Goal: Task Accomplishment & Management: Manage account settings

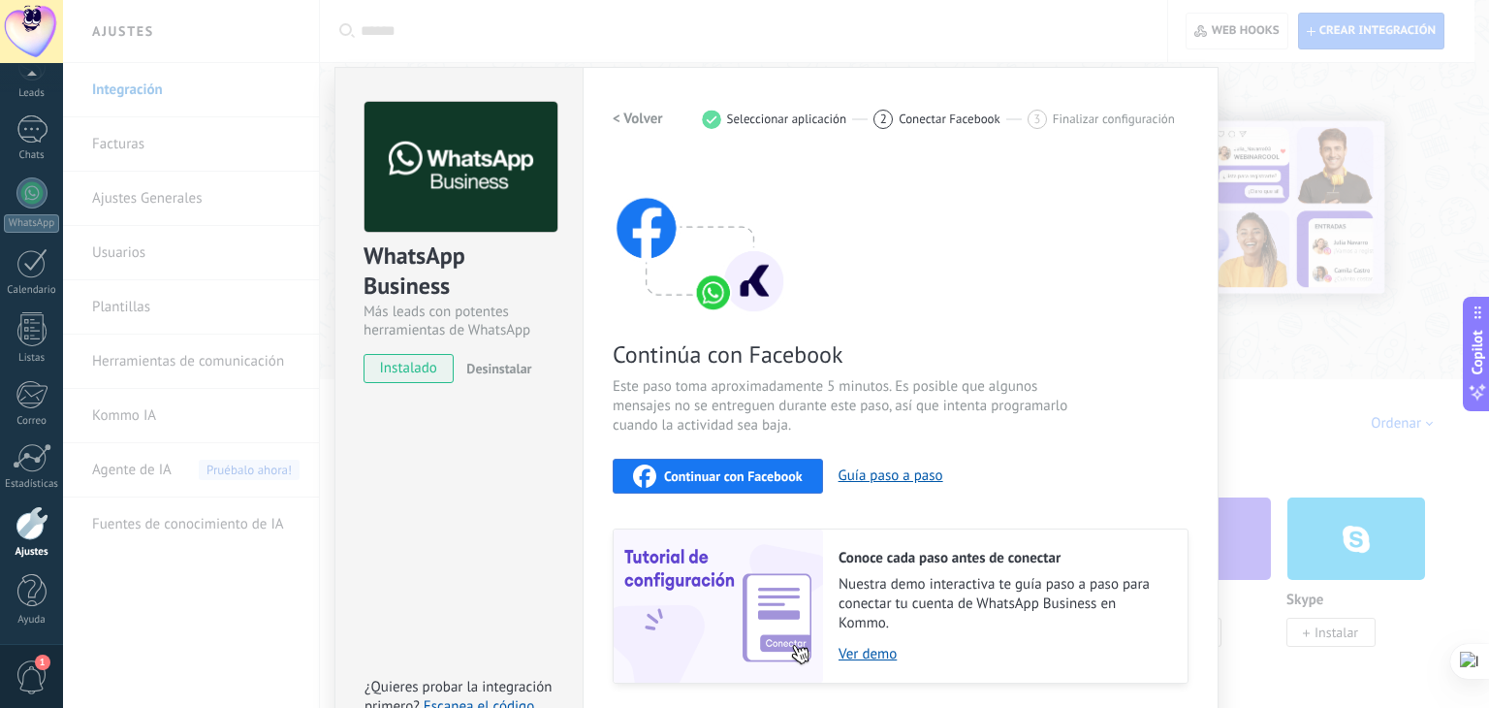
scroll to position [61, 0]
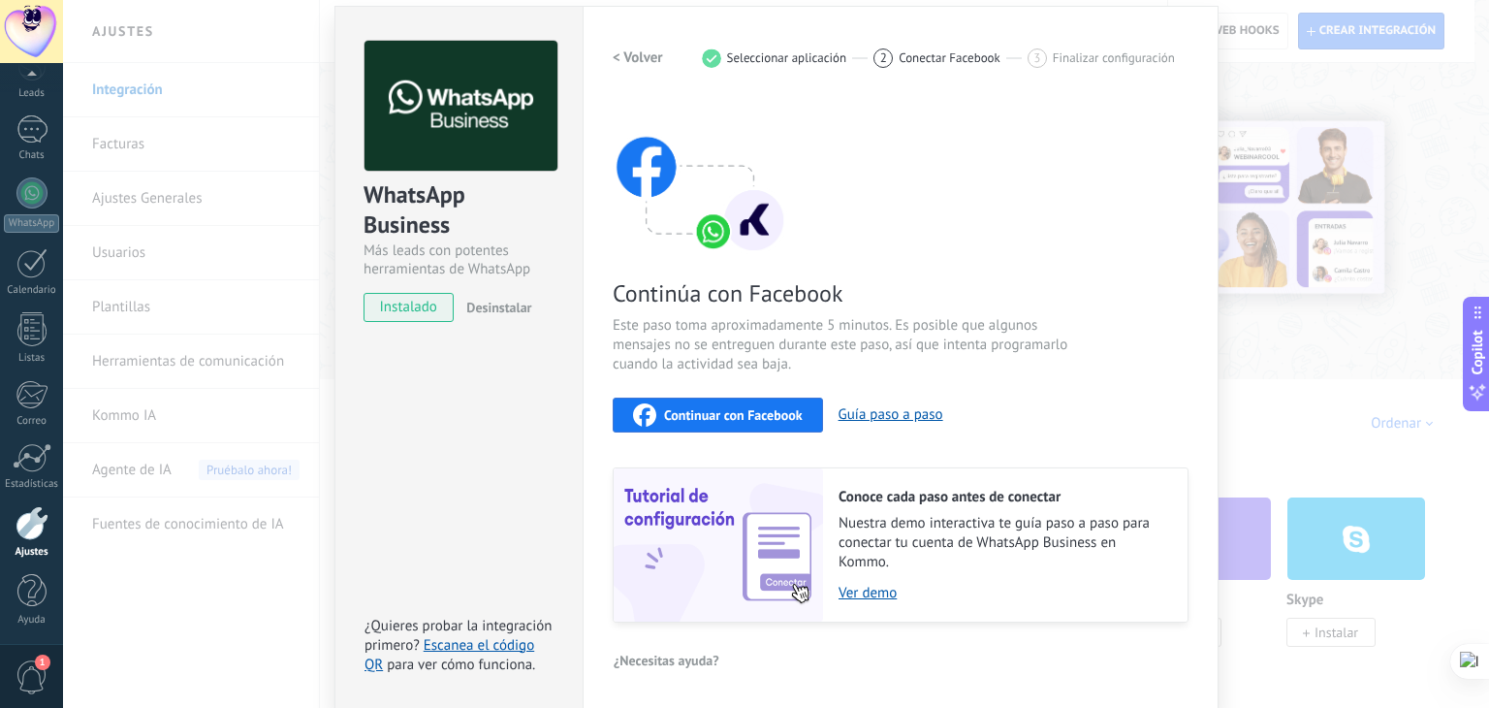
click at [720, 420] on span "Continuar con Facebook" at bounding box center [733, 415] width 139 height 14
click at [687, 408] on span "Continuar con Facebook" at bounding box center [733, 415] width 139 height 14
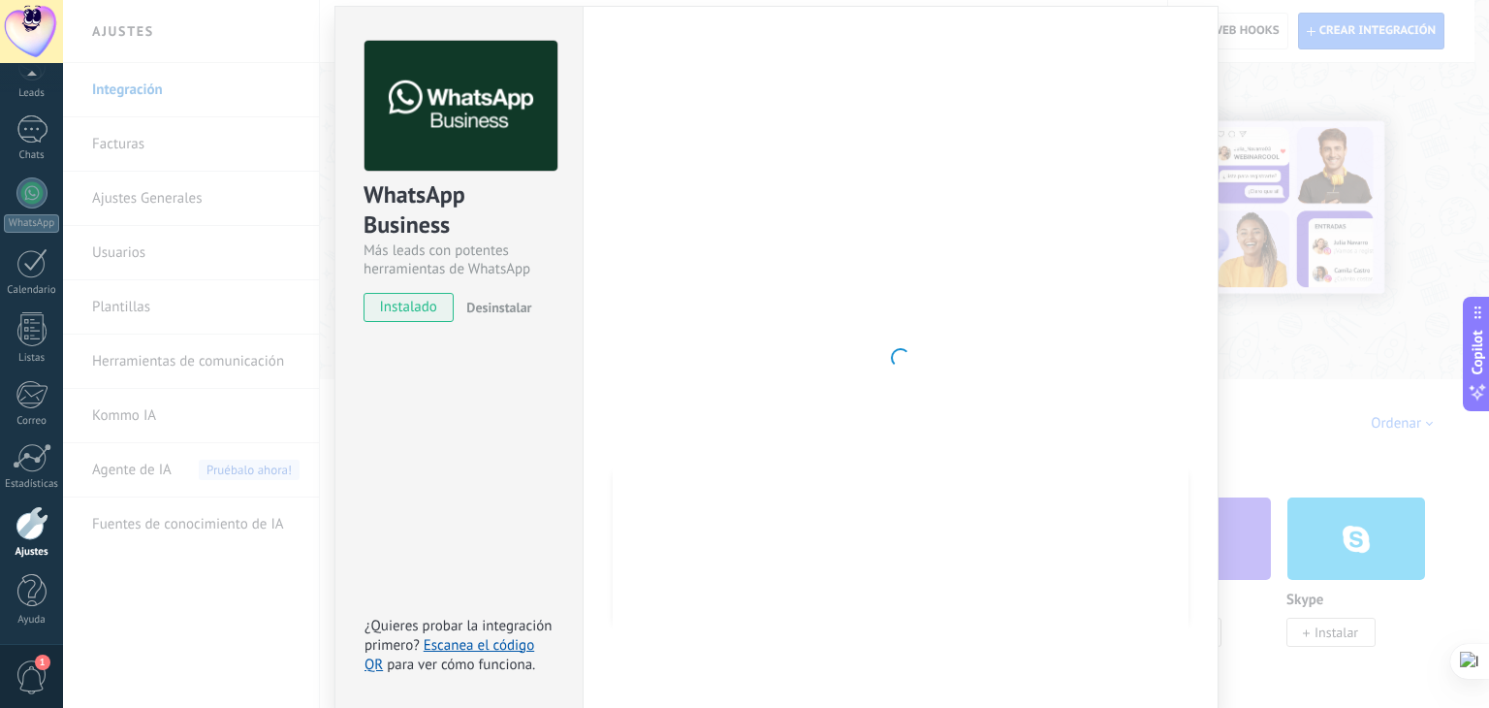
click at [734, 224] on div at bounding box center [901, 358] width 576 height 634
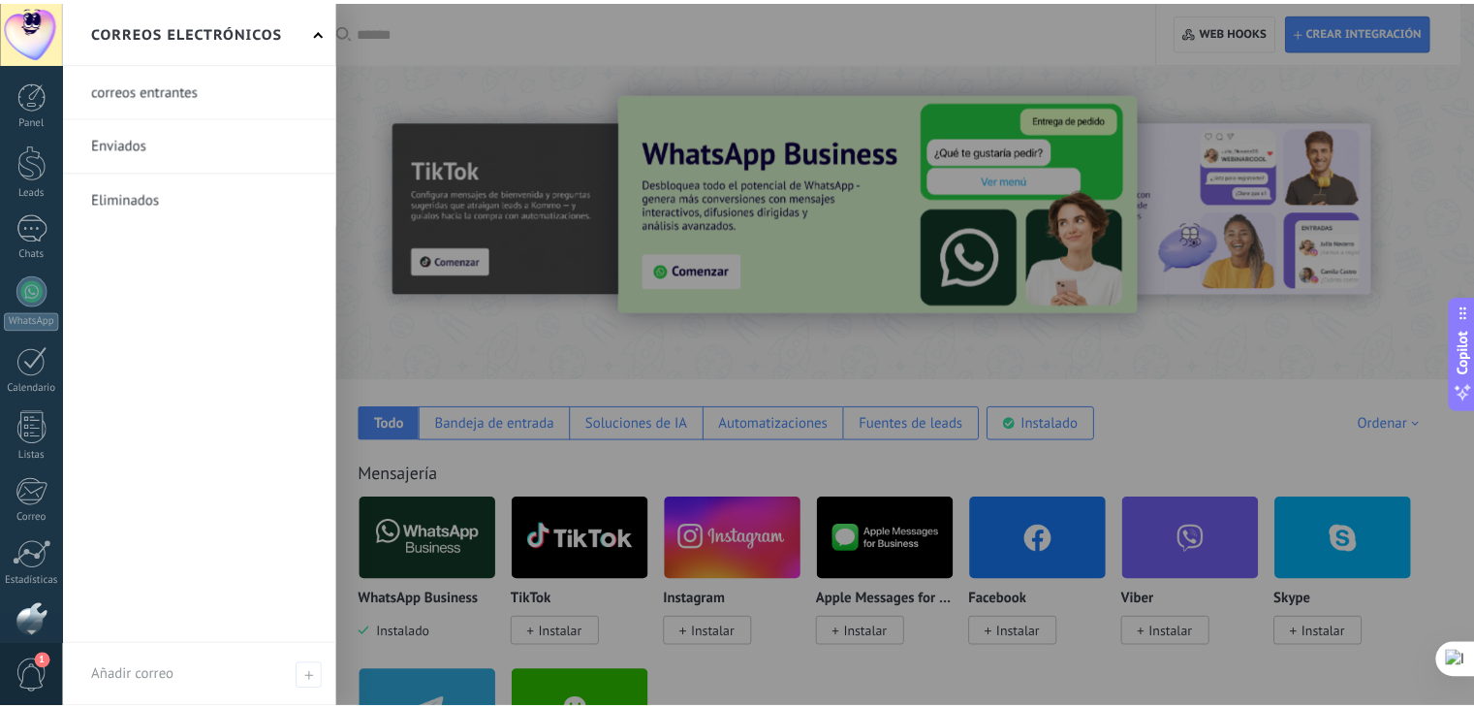
scroll to position [98, 0]
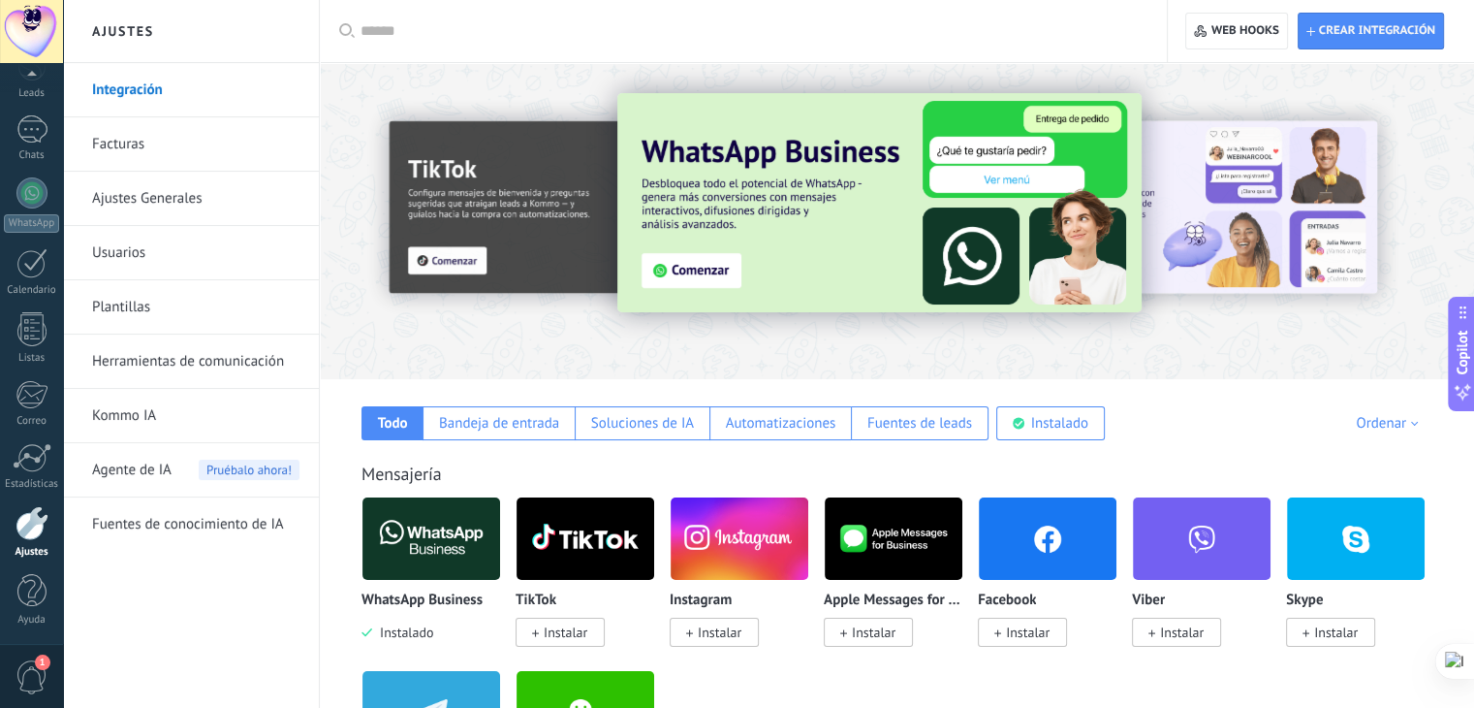
click at [35, 535] on div at bounding box center [32, 523] width 33 height 34
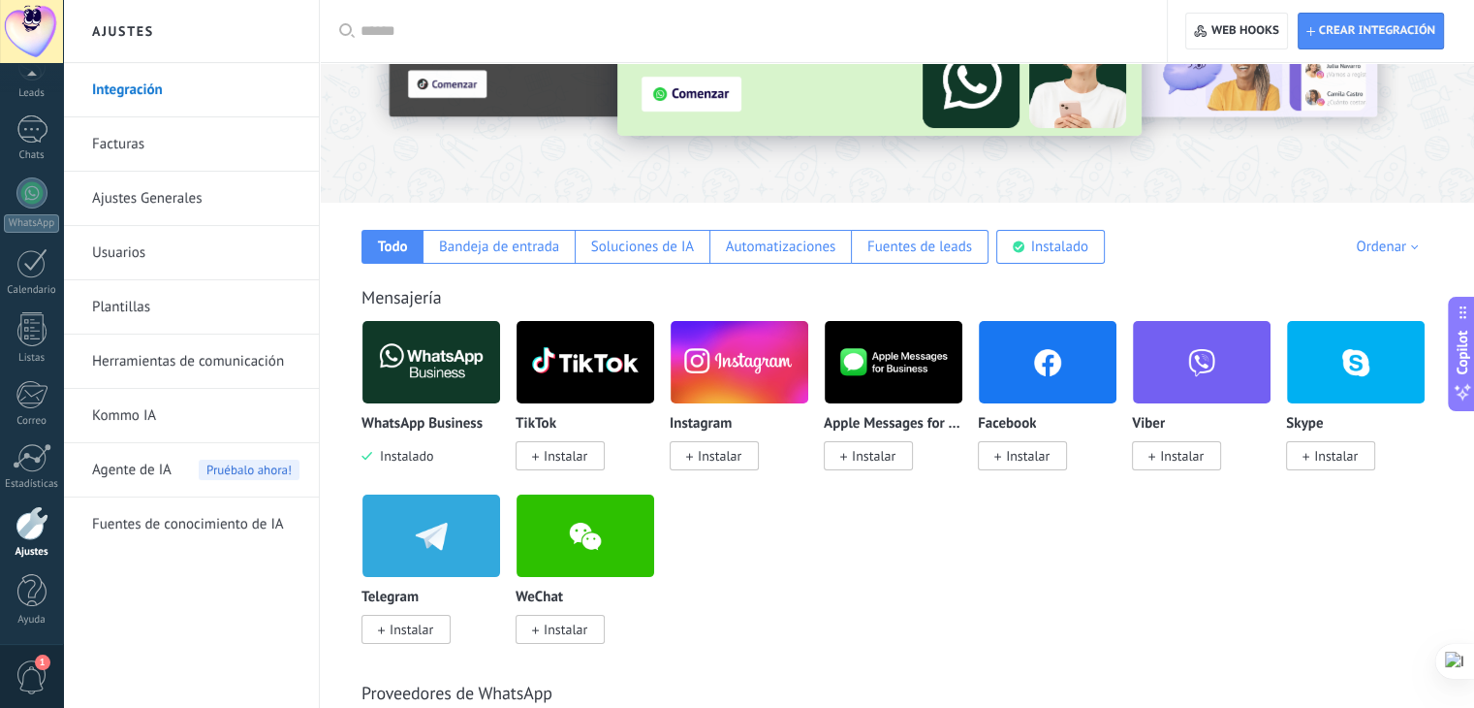
scroll to position [194, 0]
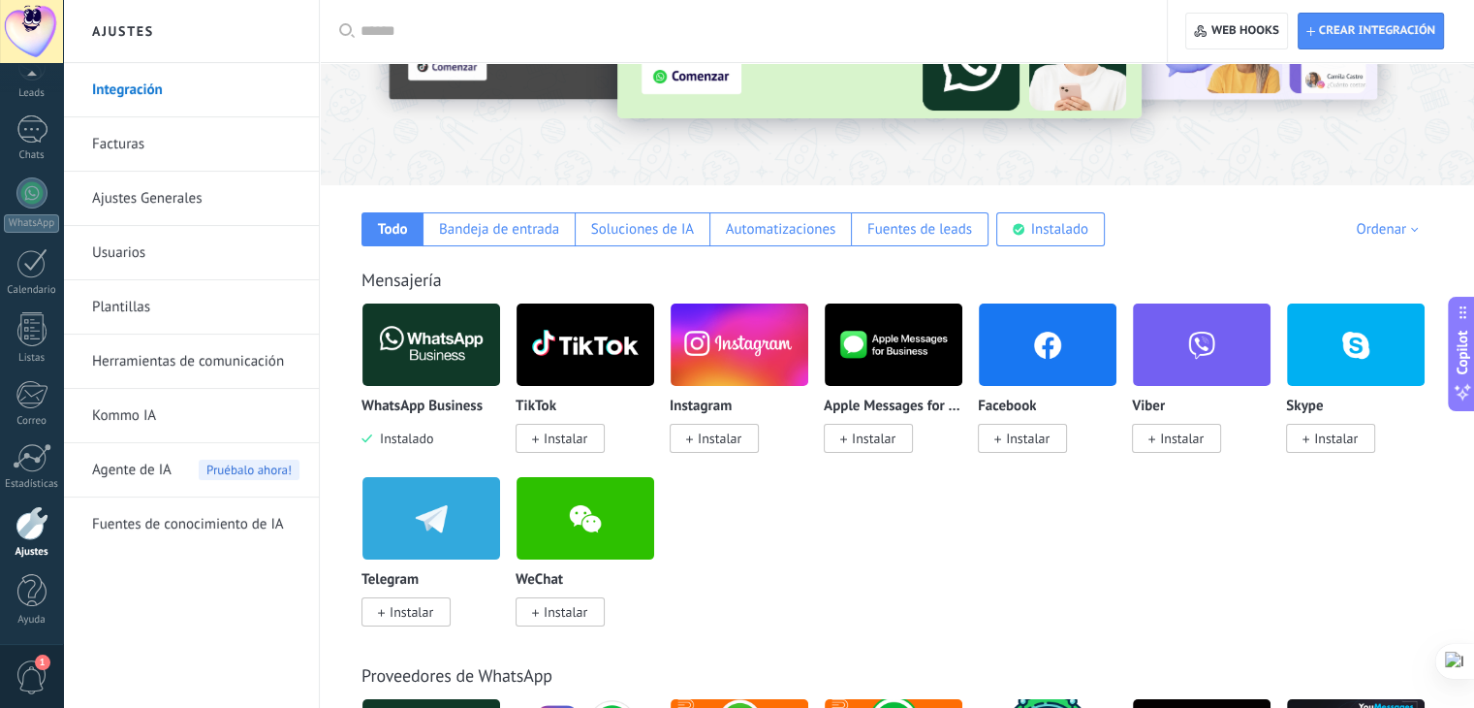
click at [1013, 435] on span "Instalar" at bounding box center [1028, 437] width 44 height 17
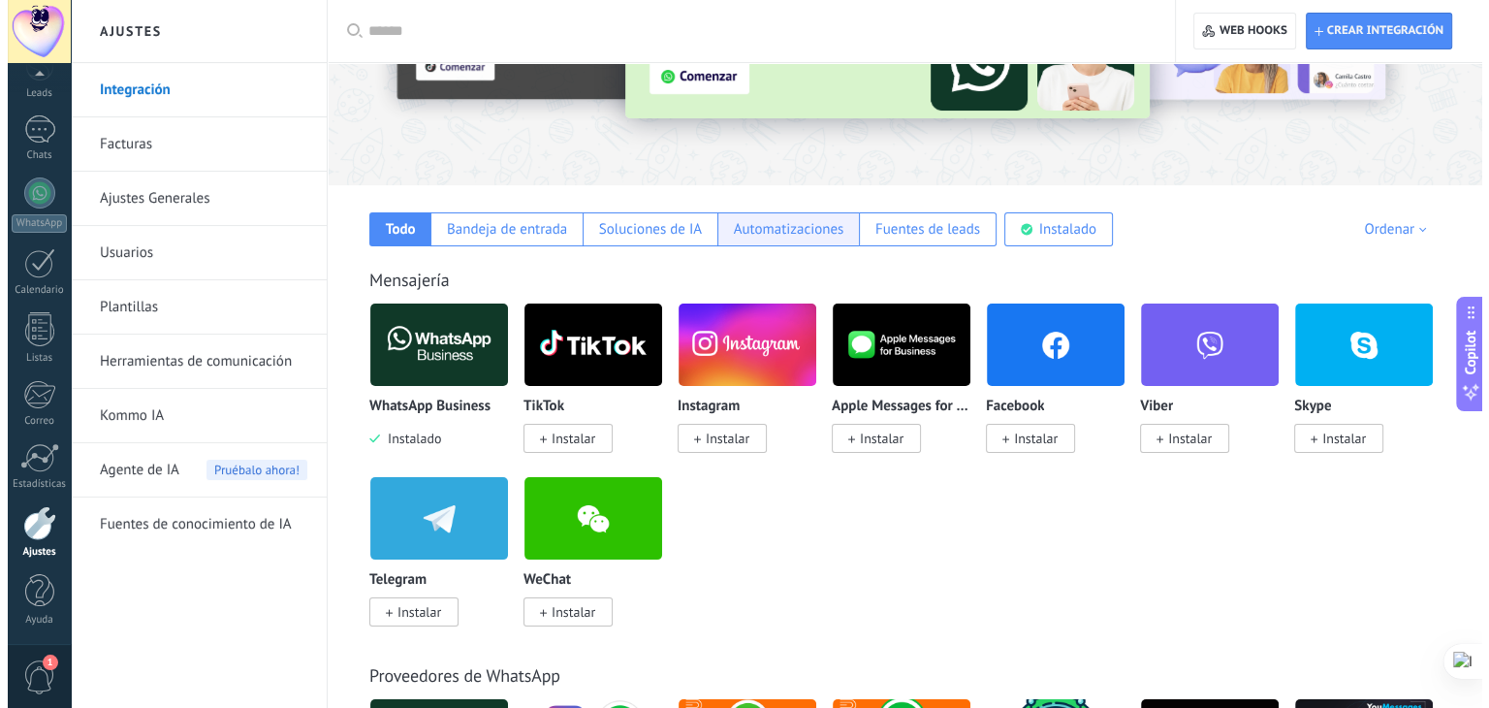
scroll to position [0, 0]
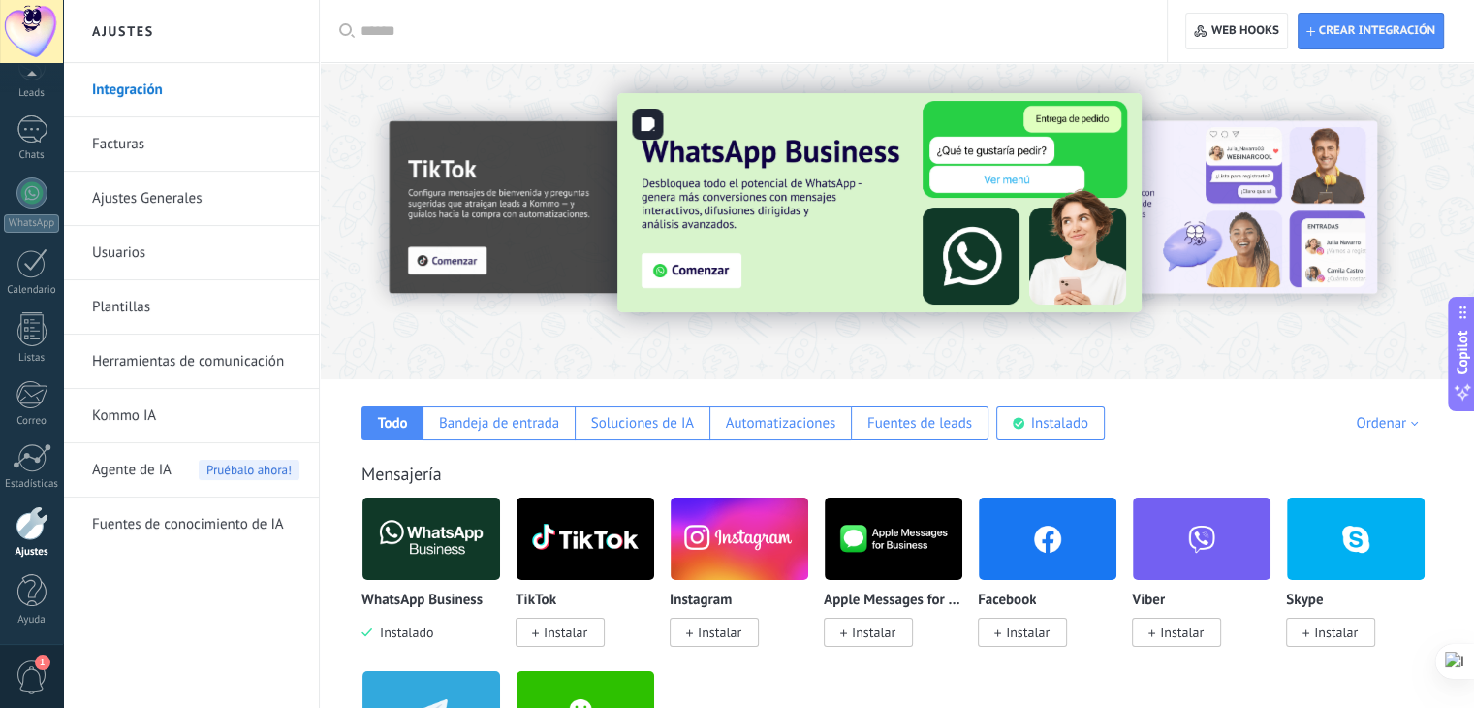
click at [660, 267] on img at bounding box center [879, 202] width 524 height 219
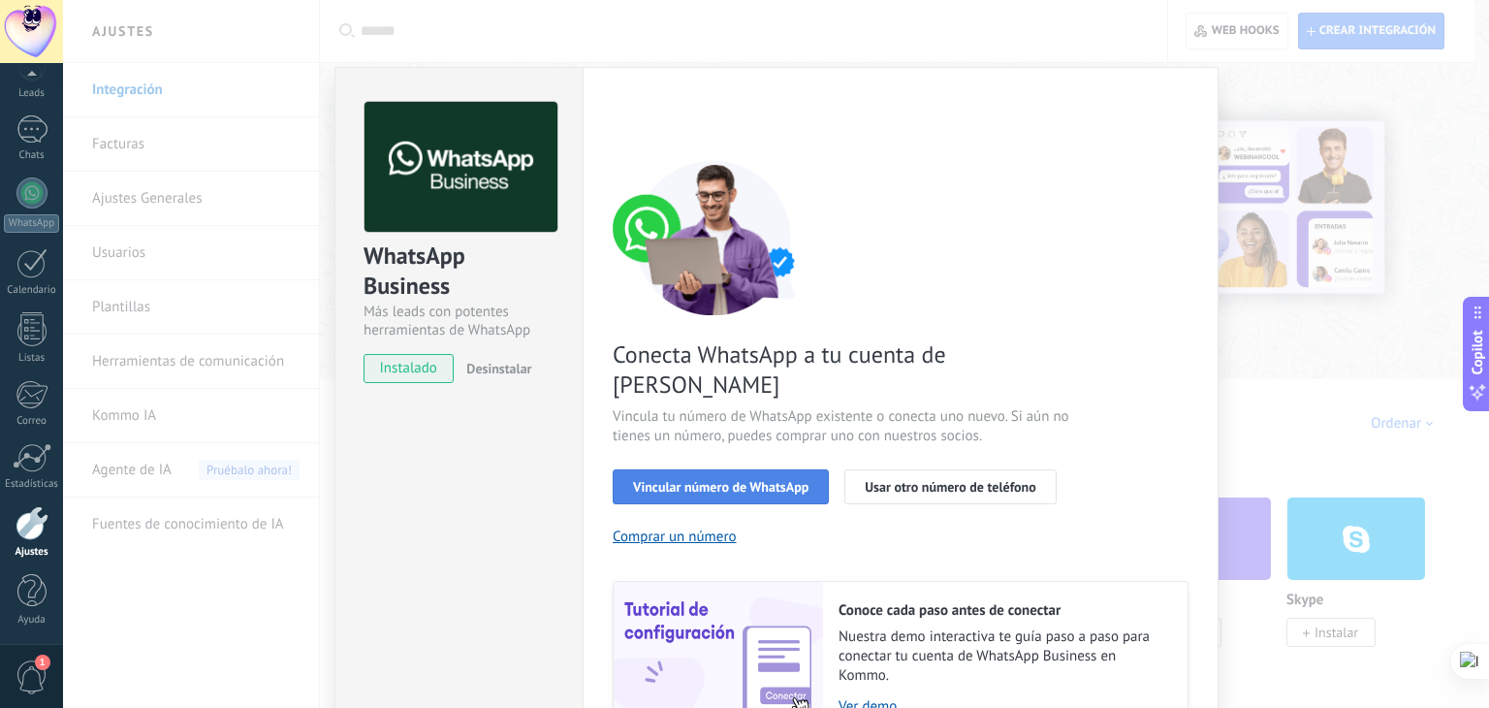
click at [735, 480] on span "Vincular número de WhatsApp" at bounding box center [720, 487] width 175 height 14
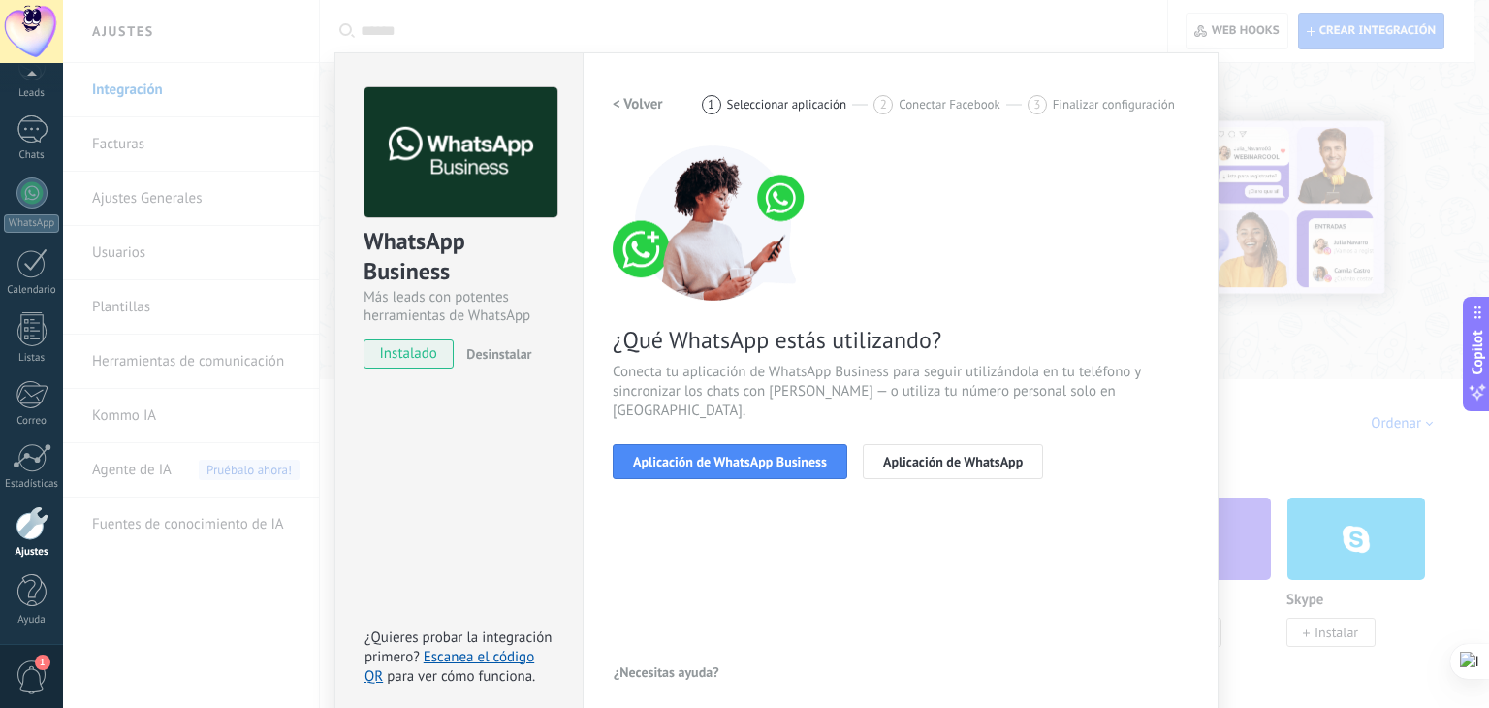
scroll to position [27, 0]
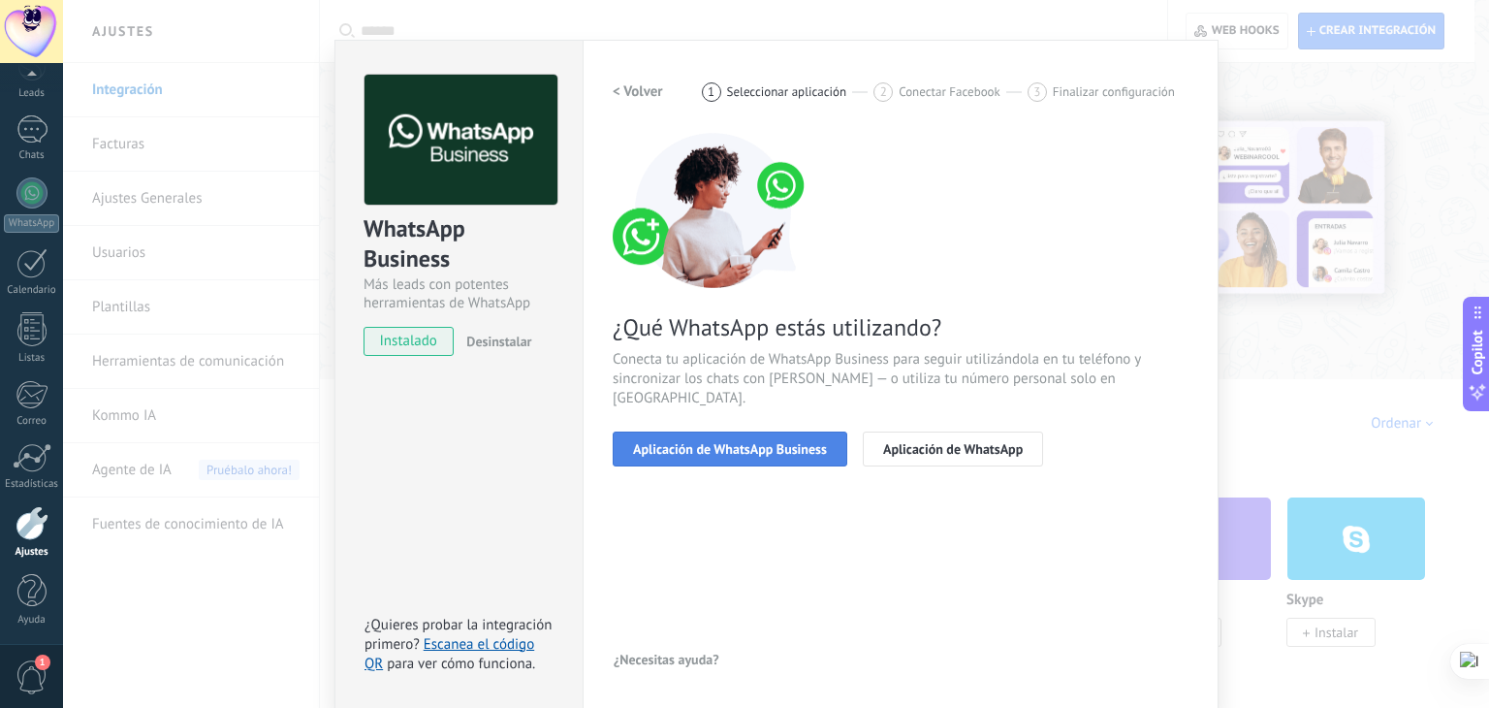
click at [717, 442] on span "Aplicación de WhatsApp Business" at bounding box center [730, 449] width 194 height 14
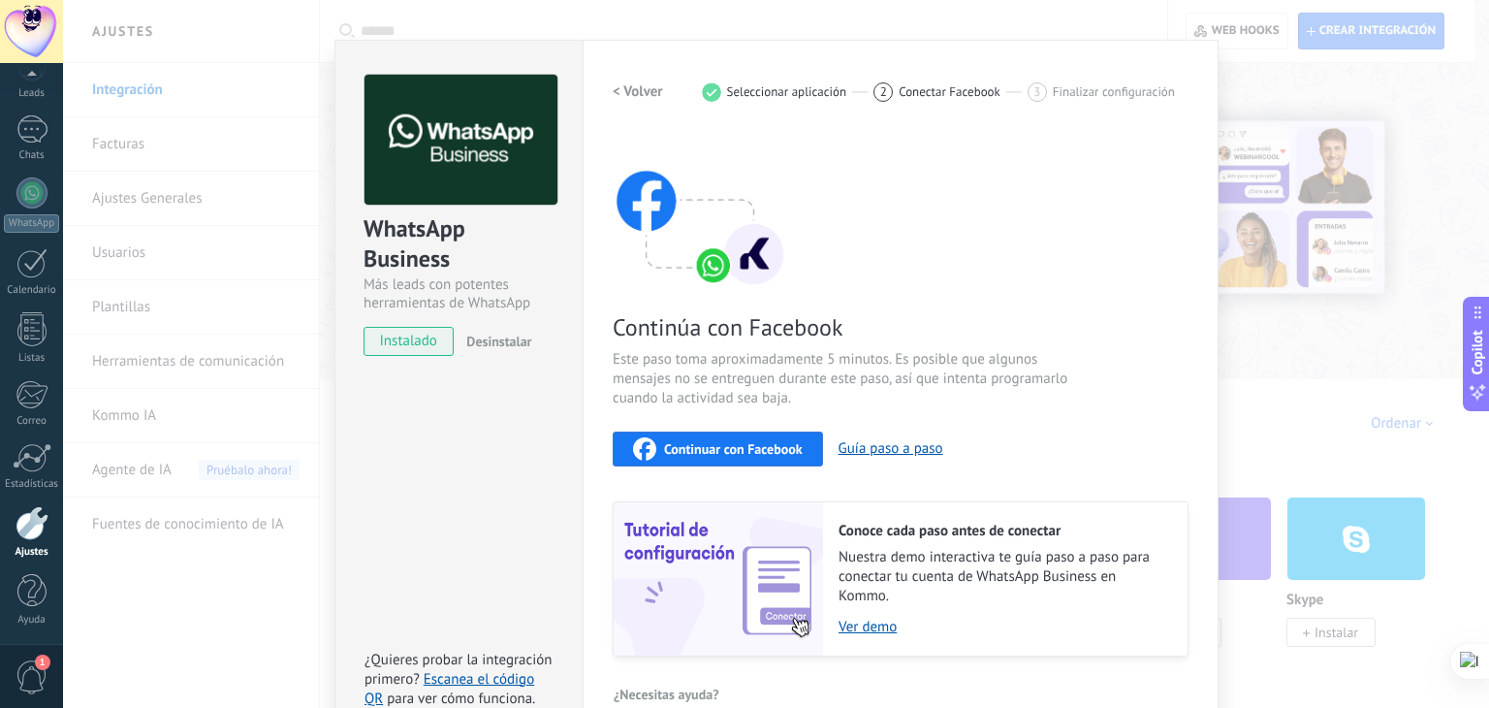
click at [733, 452] on span "Continuar con Facebook" at bounding box center [733, 449] width 139 height 14
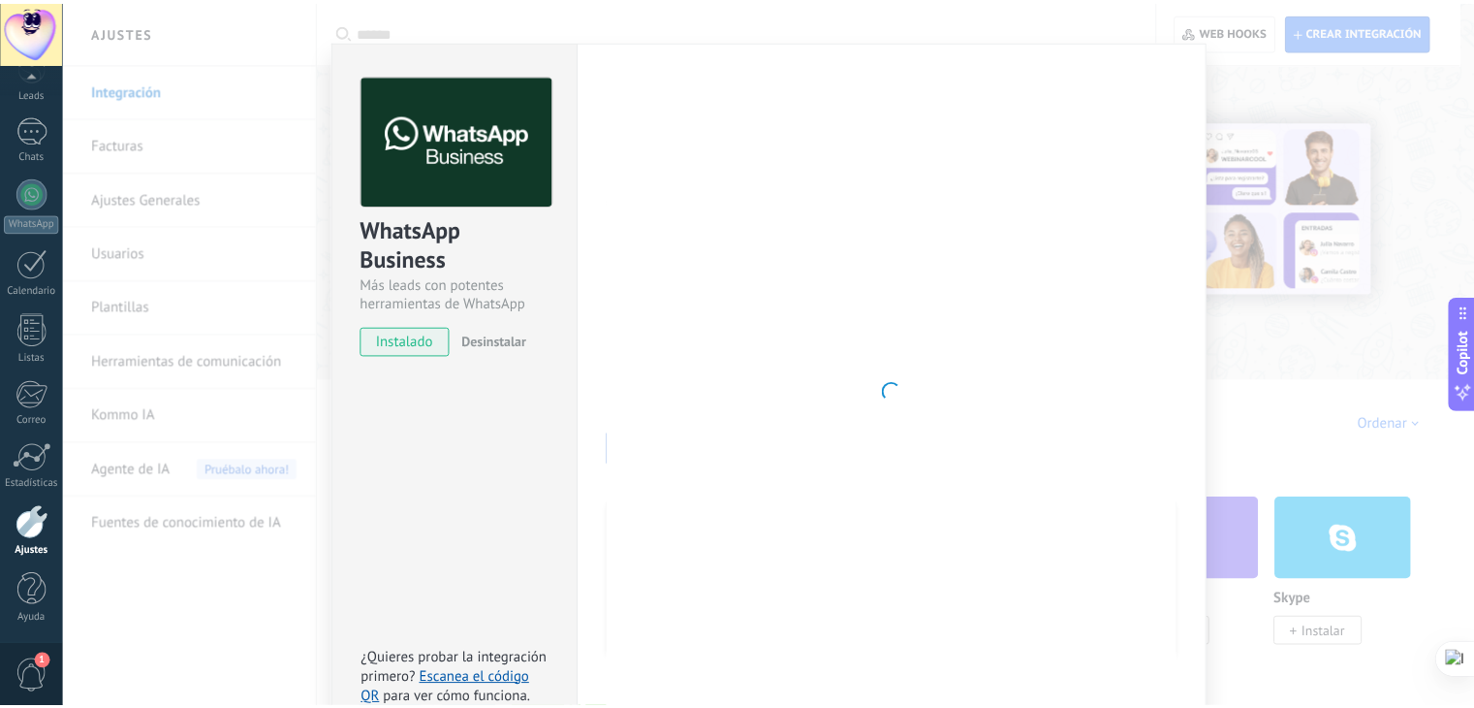
scroll to position [0, 0]
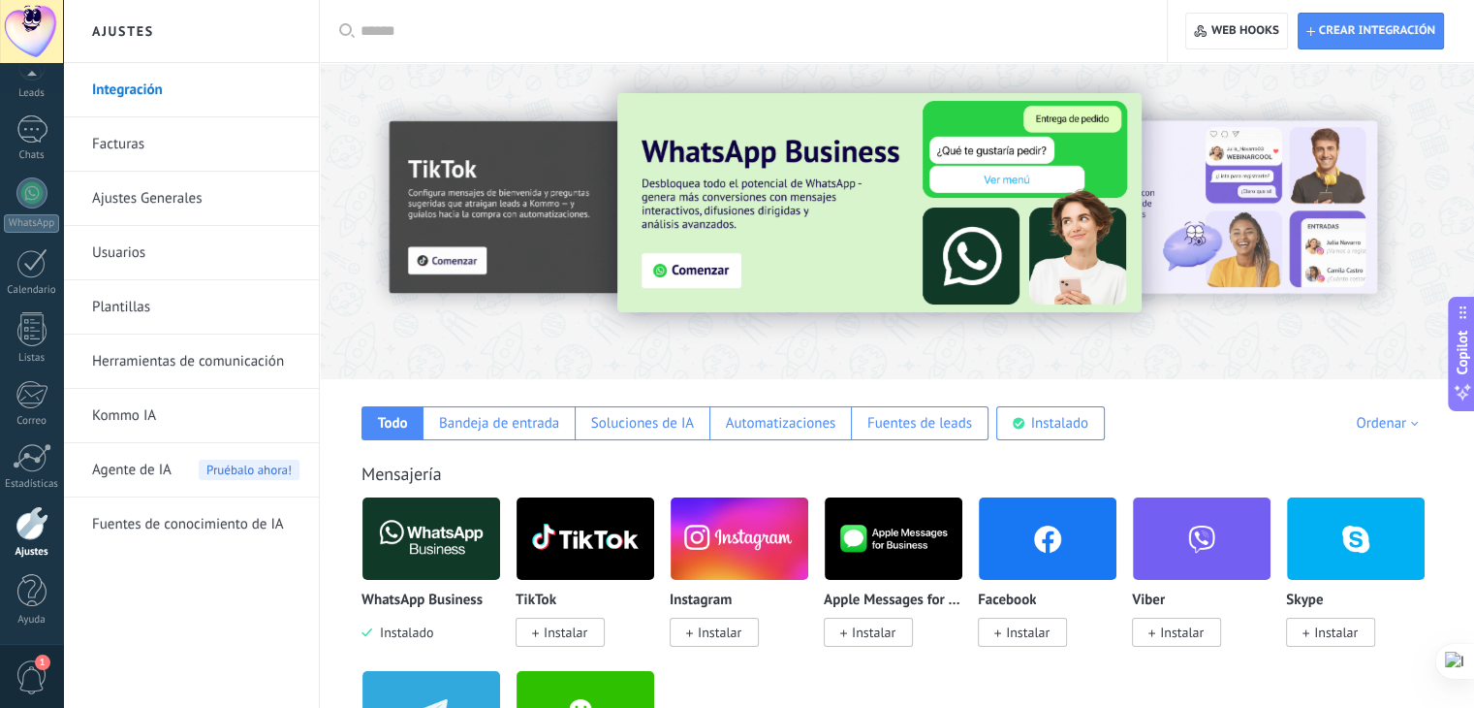
click at [147, 196] on link "Ajustes Generales" at bounding box center [195, 199] width 207 height 54
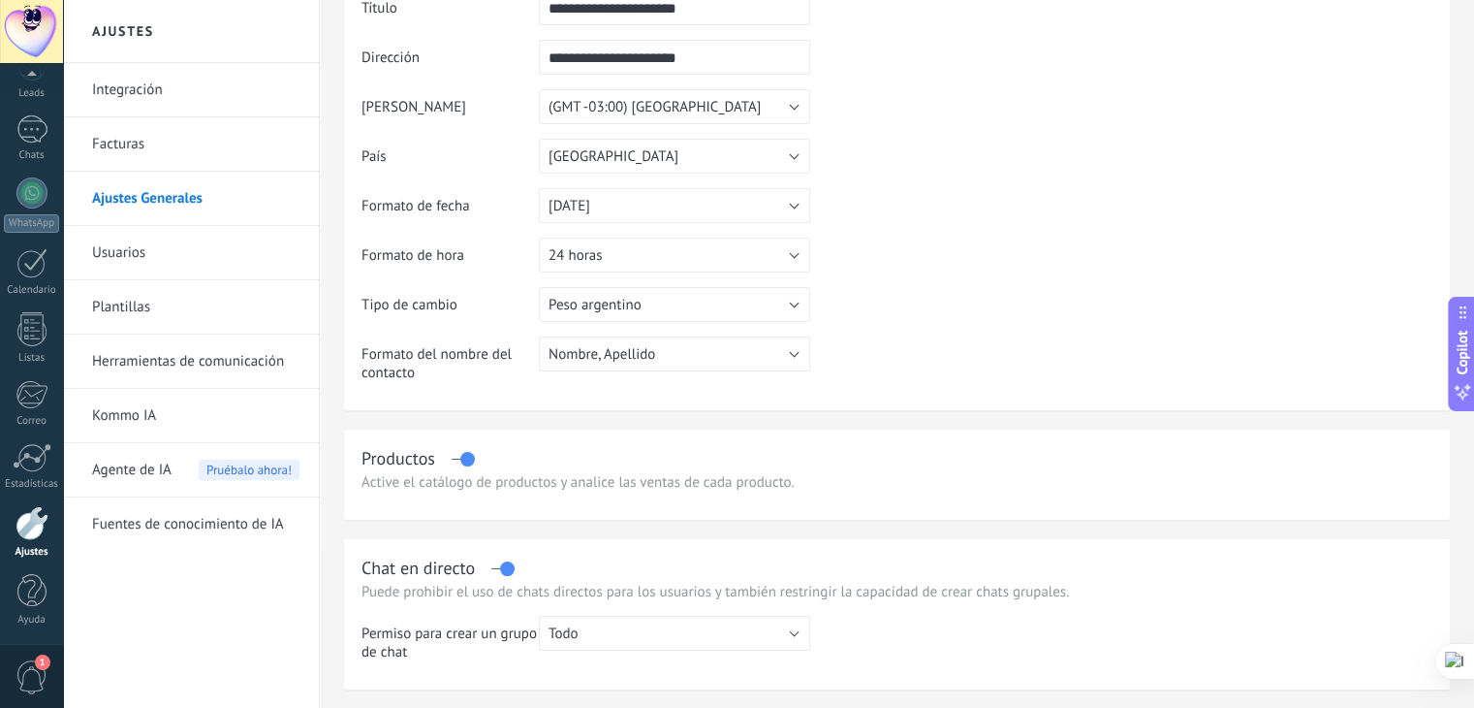
scroll to position [194, 0]
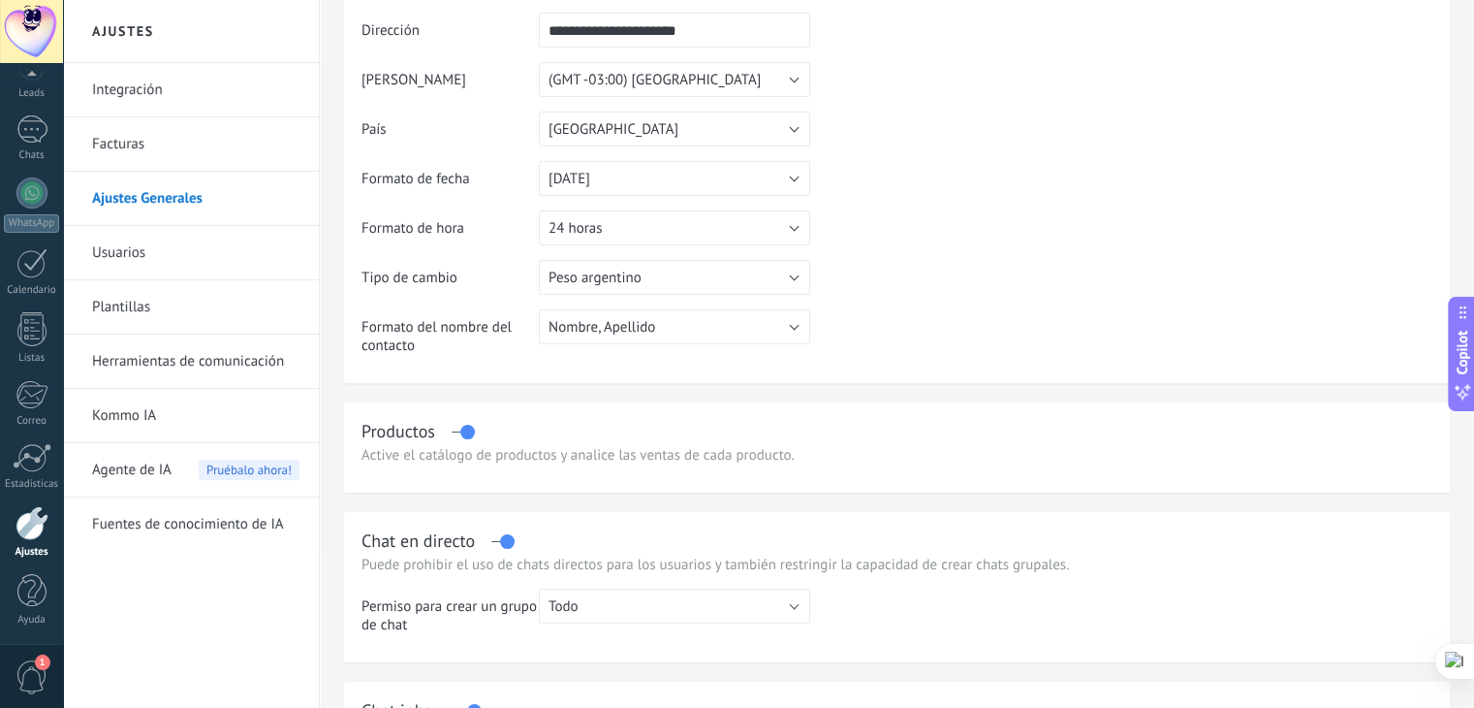
click at [123, 254] on link "Usuarios" at bounding box center [195, 253] width 207 height 54
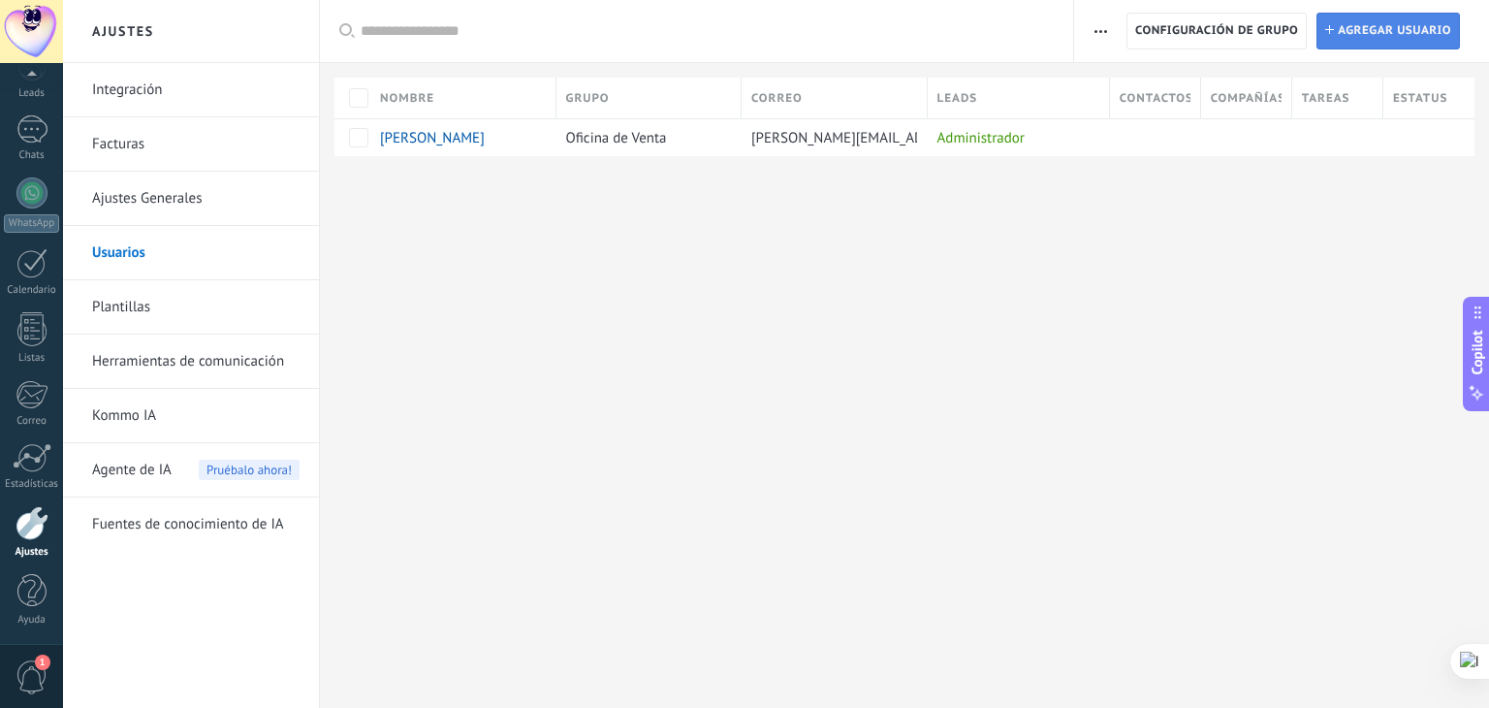
click at [1385, 31] on span "Agregar usuario" at bounding box center [1394, 31] width 113 height 35
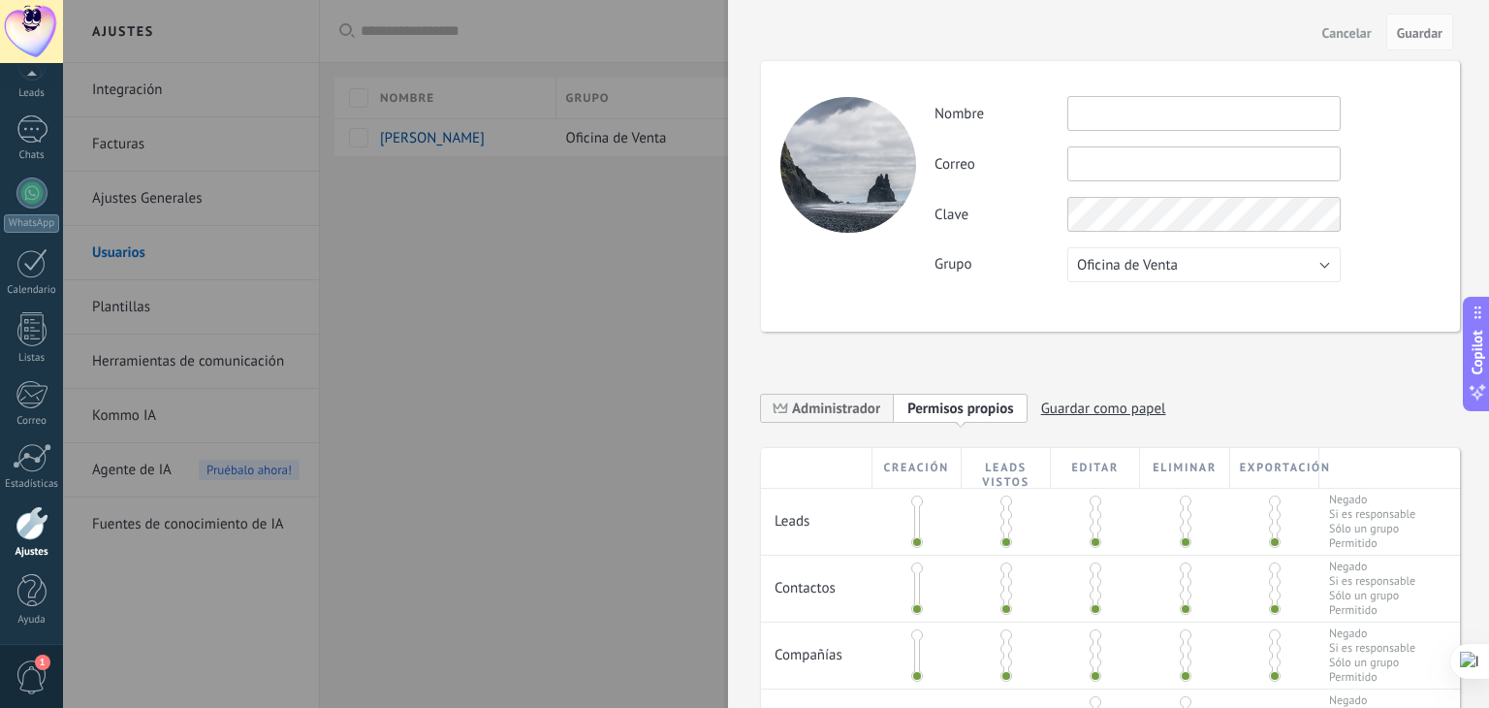
click at [1149, 122] on input "text" at bounding box center [1203, 113] width 273 height 35
type input "*****"
click at [1135, 155] on input "text" at bounding box center [1203, 163] width 273 height 35
type input "**********"
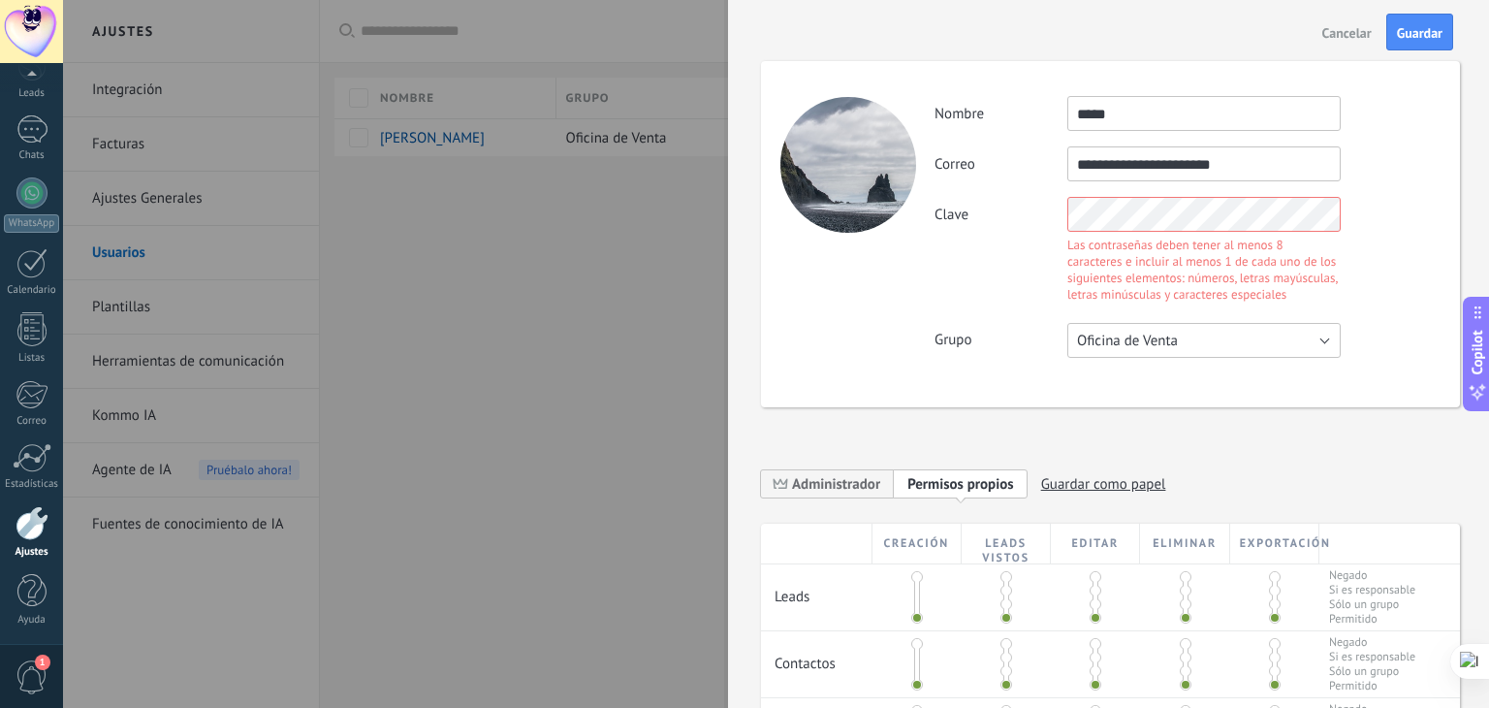
click at [1185, 271] on div "**********" at bounding box center [1186, 227] width 505 height 262
click at [1189, 334] on button "Oficina de Venta" at bounding box center [1203, 340] width 273 height 35
click at [1159, 365] on span "Usuarios libres" at bounding box center [1195, 373] width 278 height 18
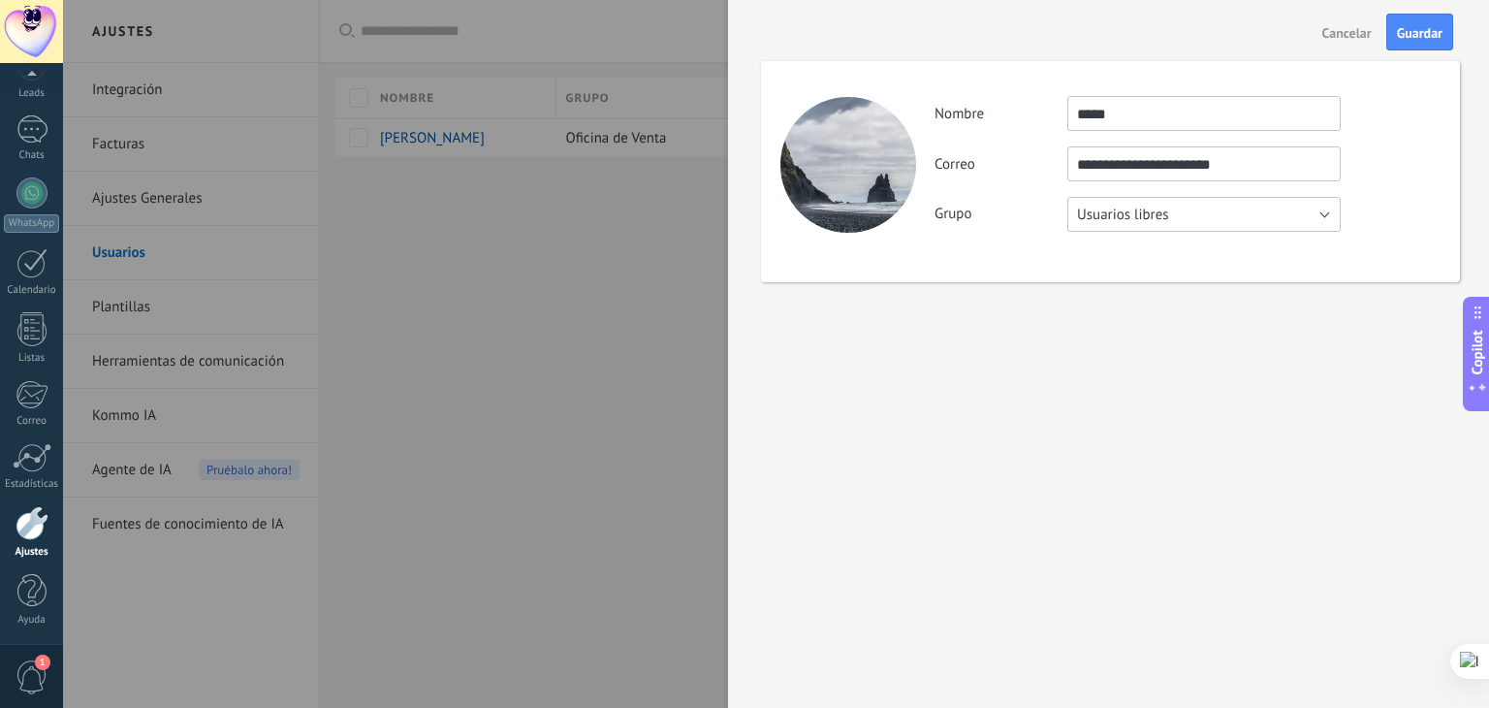
click at [1136, 222] on span "Usuarios libres" at bounding box center [1123, 214] width 92 height 18
click at [1135, 221] on span "Oficina de Venta" at bounding box center [1195, 214] width 278 height 18
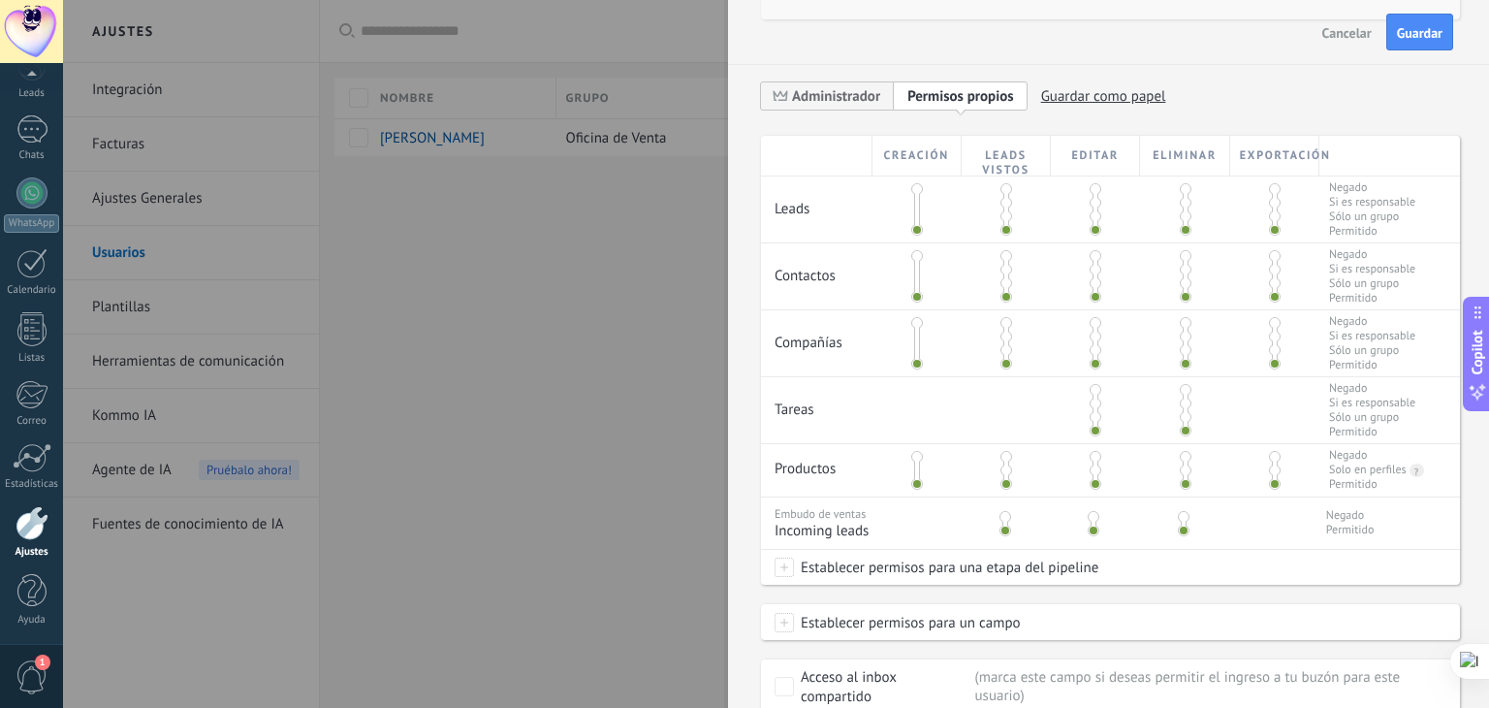
scroll to position [485, 0]
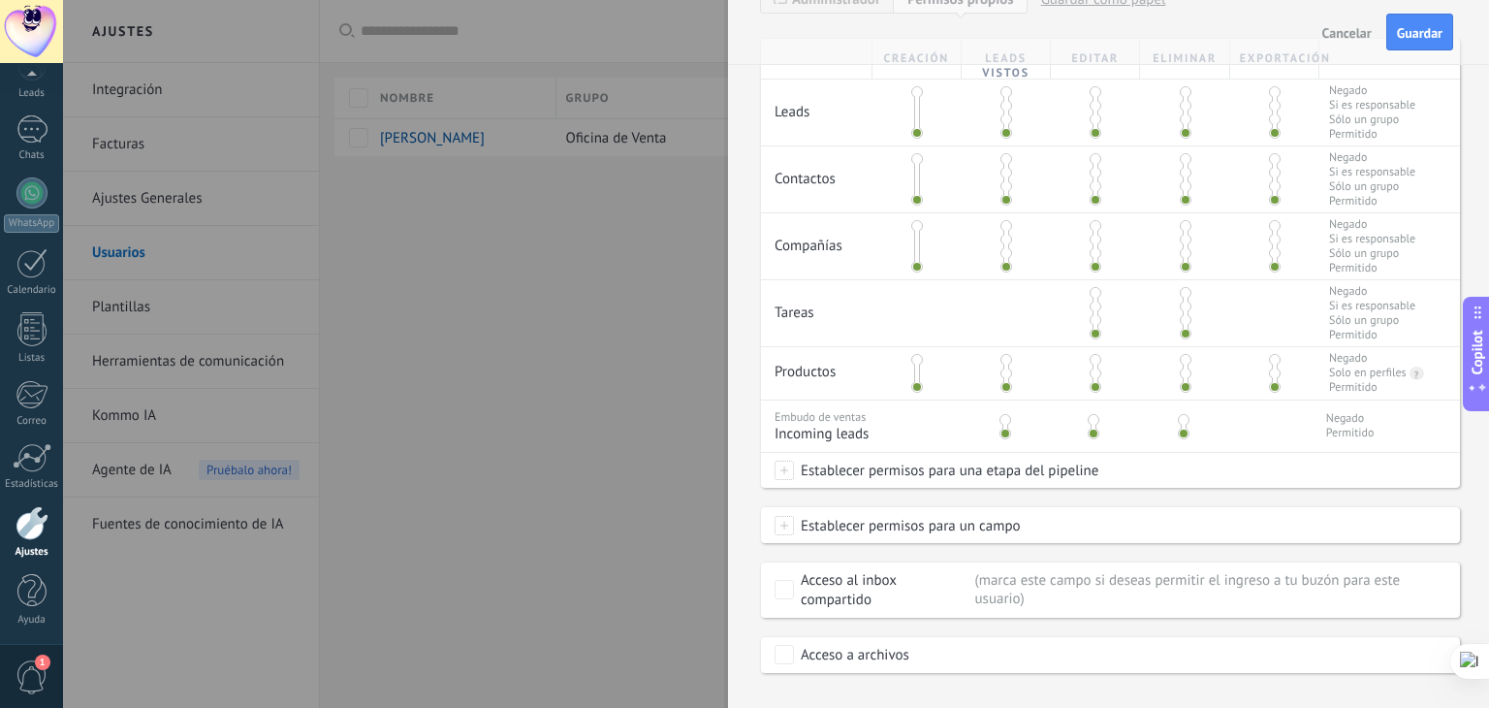
click at [791, 474] on span at bounding box center [783, 469] width 19 height 19
click at [790, 473] on span at bounding box center [832, 470] width 99 height 16
click at [1270, 481] on div at bounding box center [776, 354] width 1426 height 708
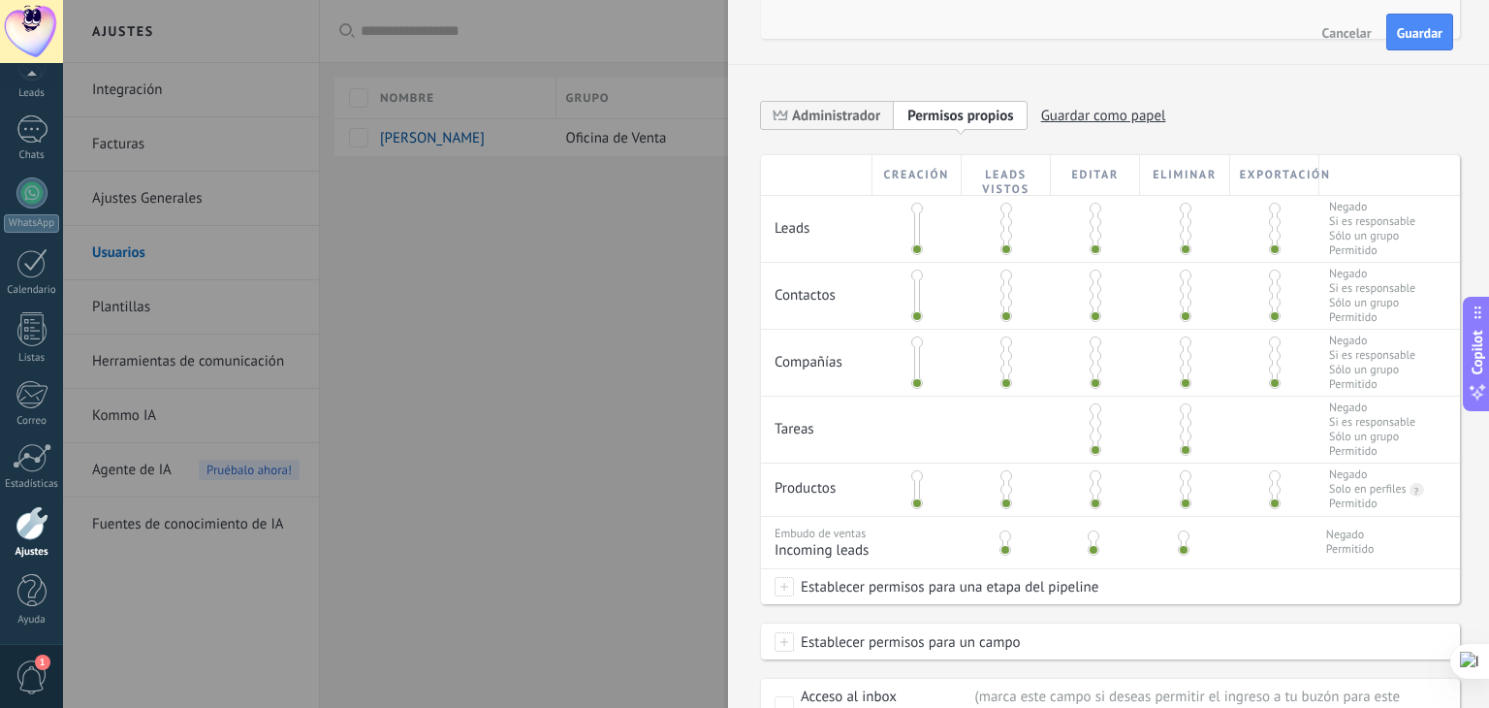
scroll to position [131, 0]
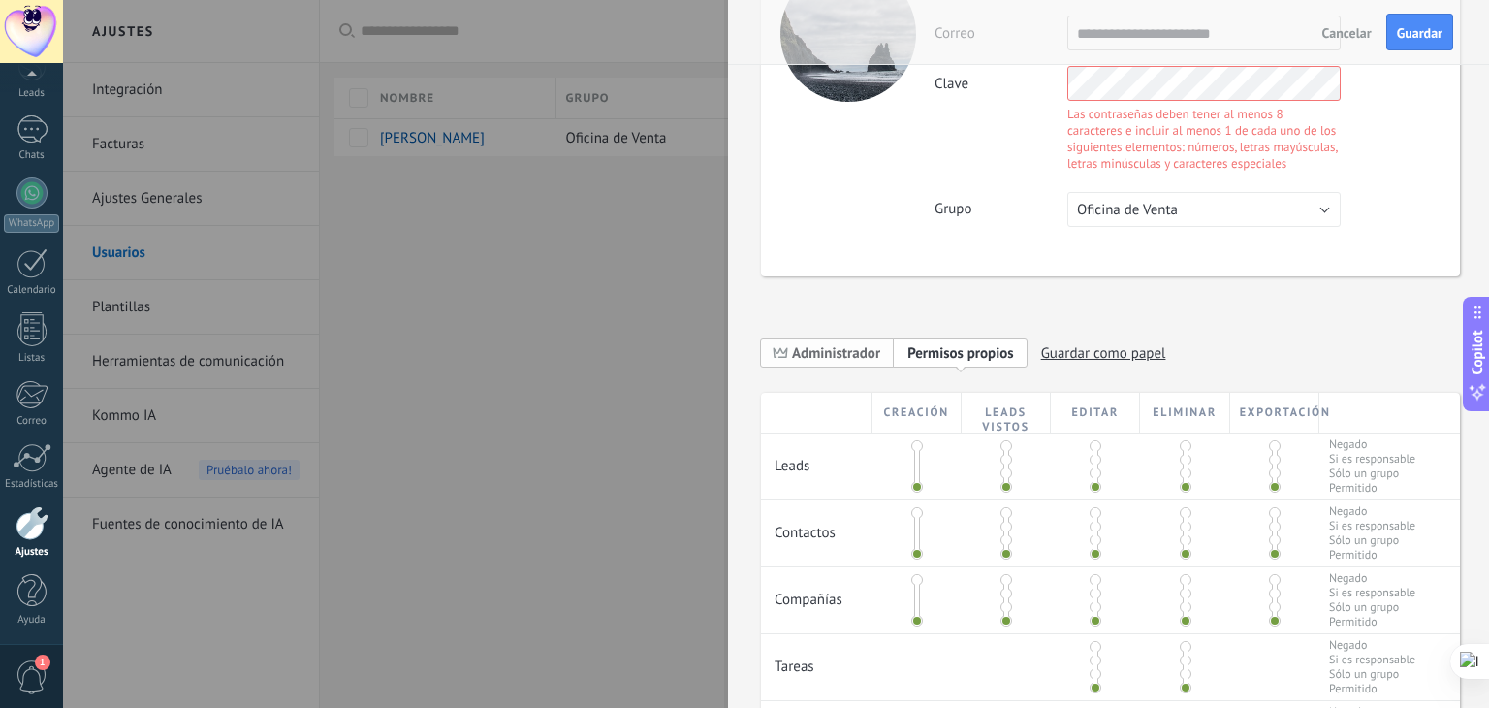
click at [840, 354] on span "Administrador" at bounding box center [836, 353] width 88 height 18
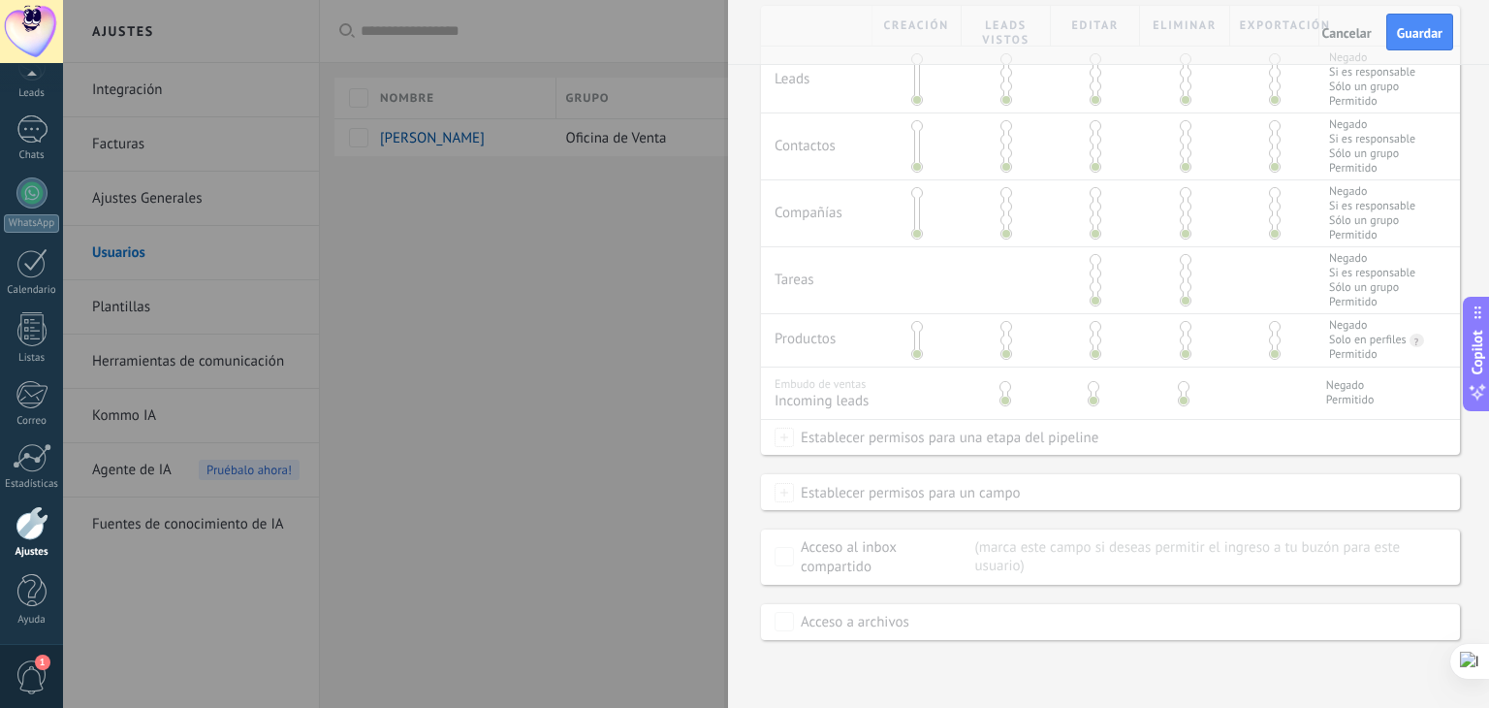
scroll to position [0, 0]
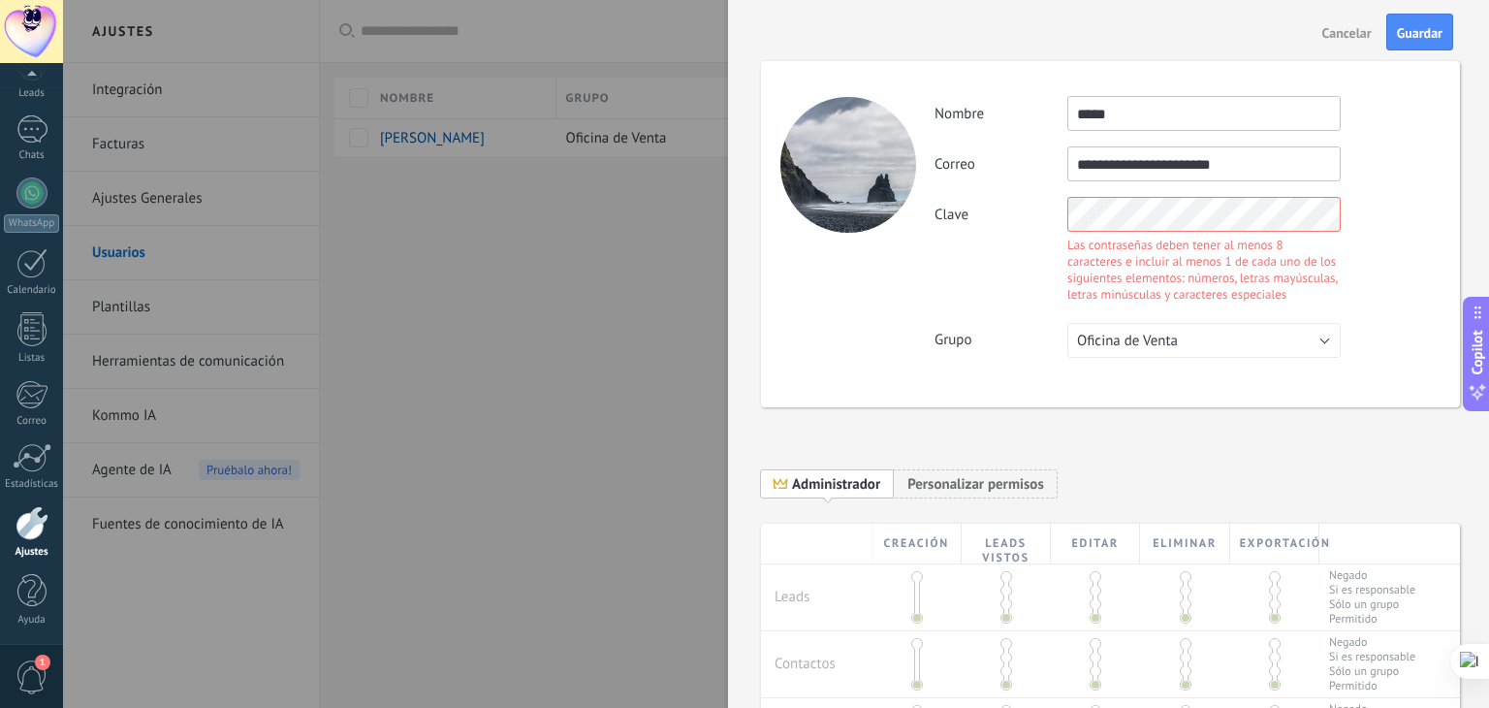
click at [864, 241] on div "**********" at bounding box center [1110, 234] width 699 height 346
click at [1016, 277] on div "**********" at bounding box center [1186, 227] width 505 height 262
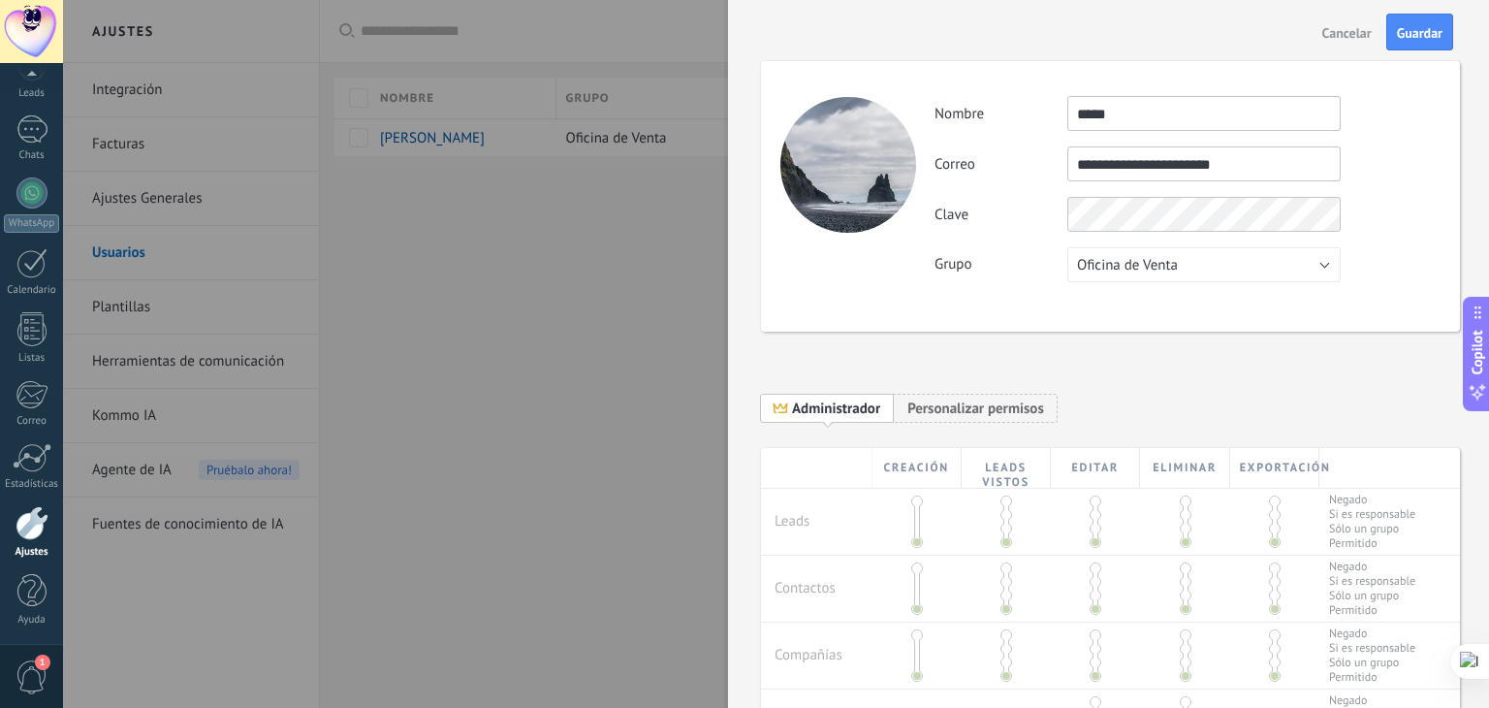
click at [1159, 335] on div "**********" at bounding box center [1110, 551] width 699 height 1059
click at [1413, 32] on span "Guardar" at bounding box center [1420, 33] width 46 height 14
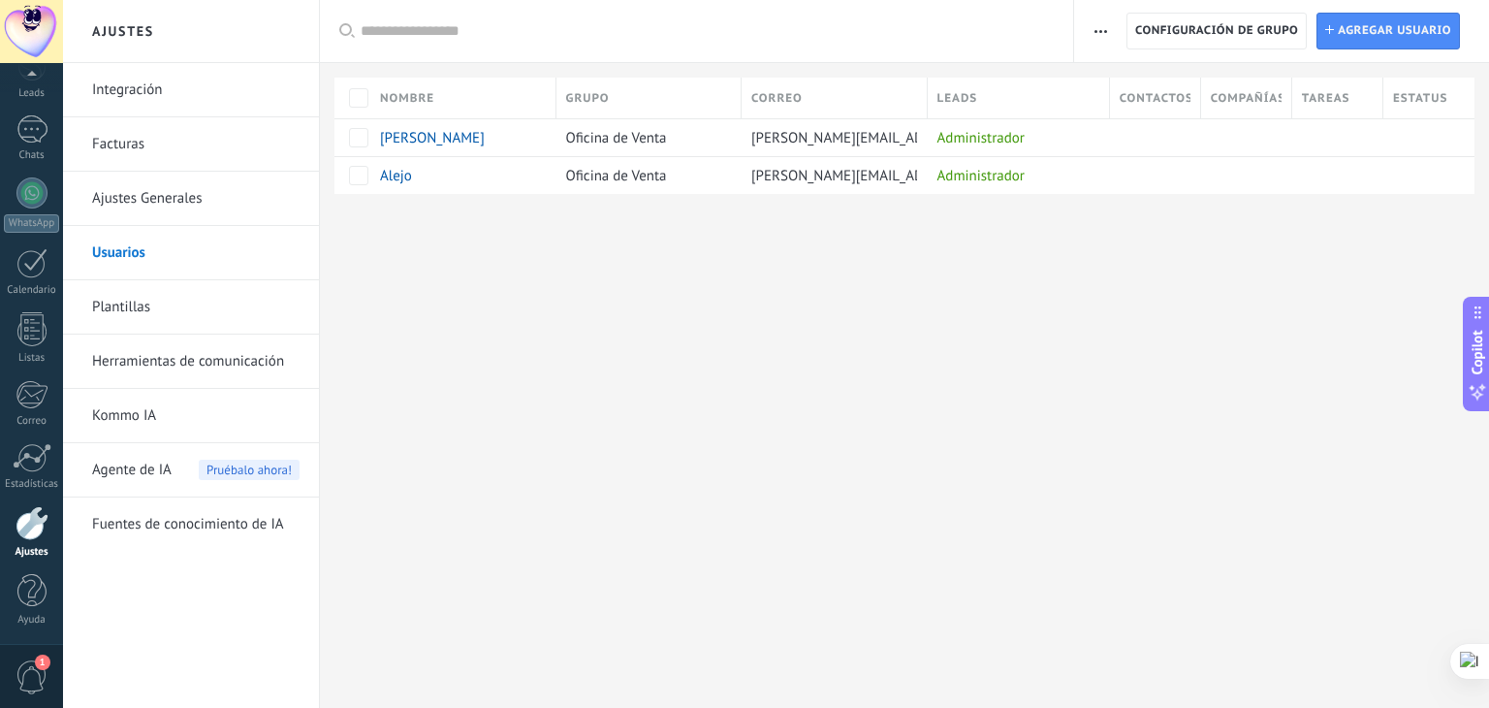
click at [33, 36] on div at bounding box center [31, 31] width 63 height 63
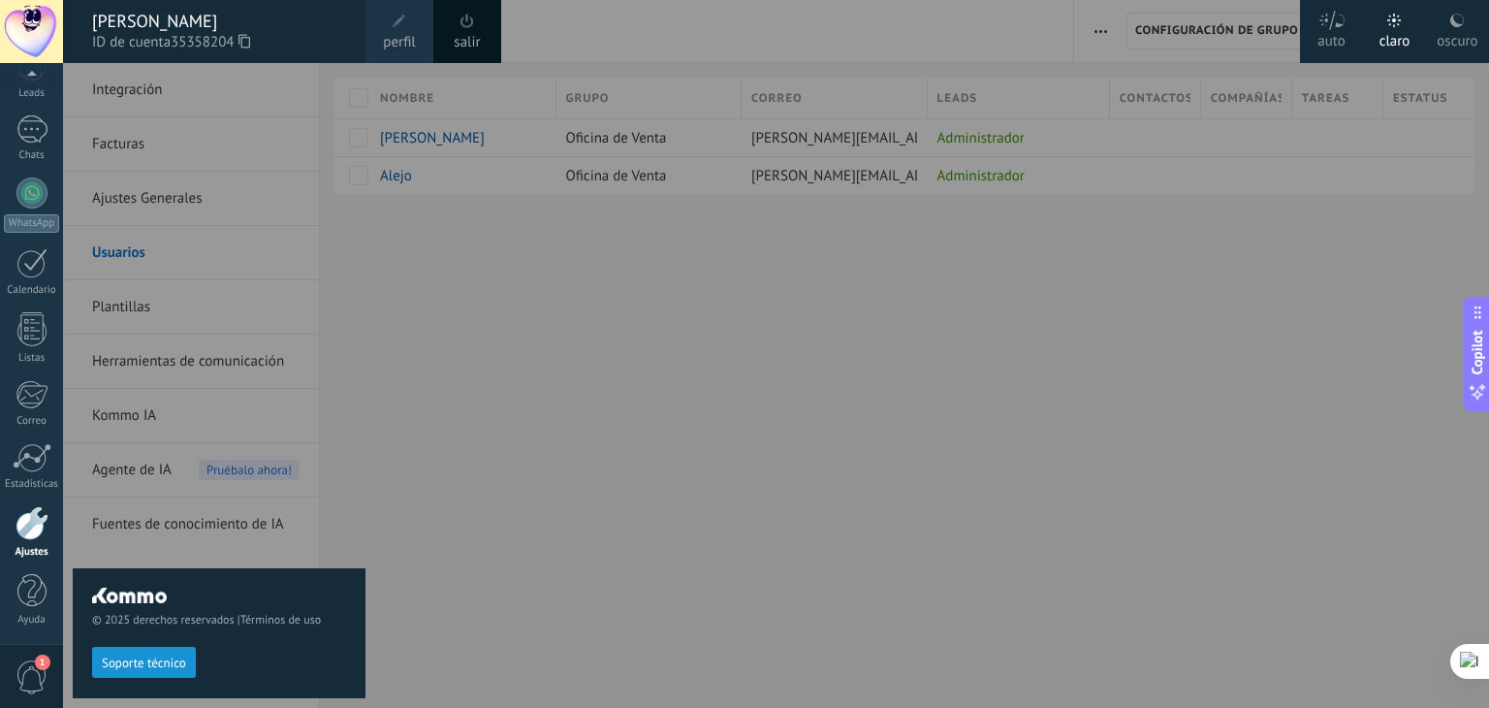
click at [131, 19] on div "[PERSON_NAME]" at bounding box center [219, 21] width 254 height 21
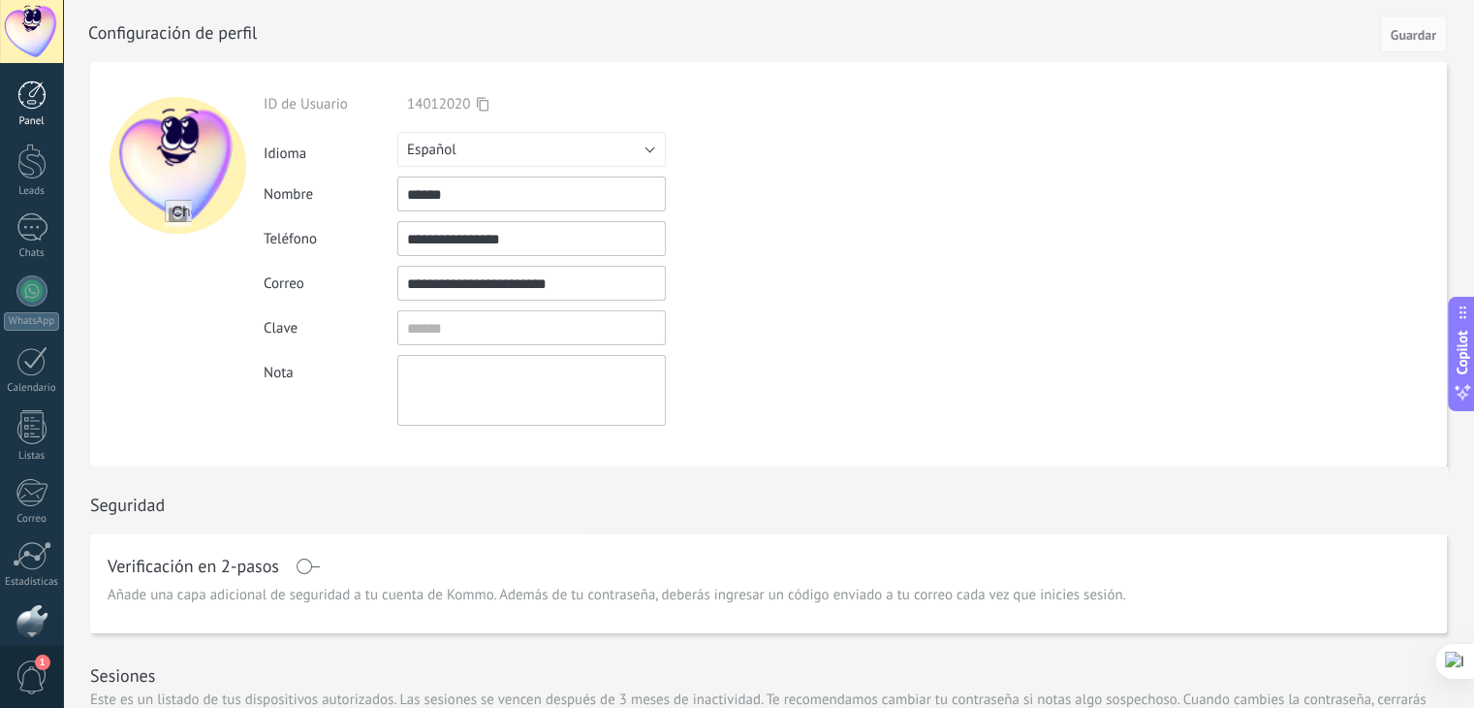
click at [39, 106] on div at bounding box center [31, 94] width 29 height 29
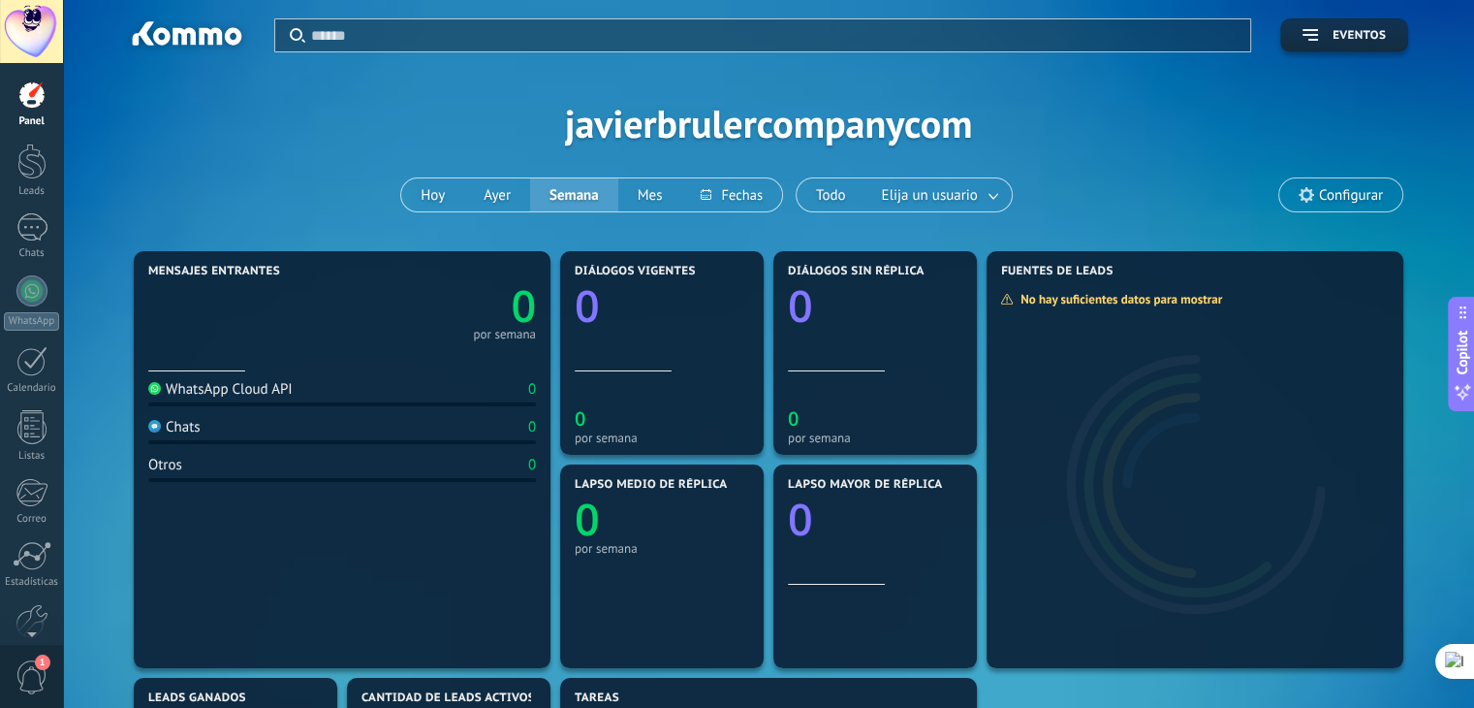
click at [157, 40] on div at bounding box center [185, 36] width 125 height 33
